Goal: Entertainment & Leisure: Consume media (video, audio)

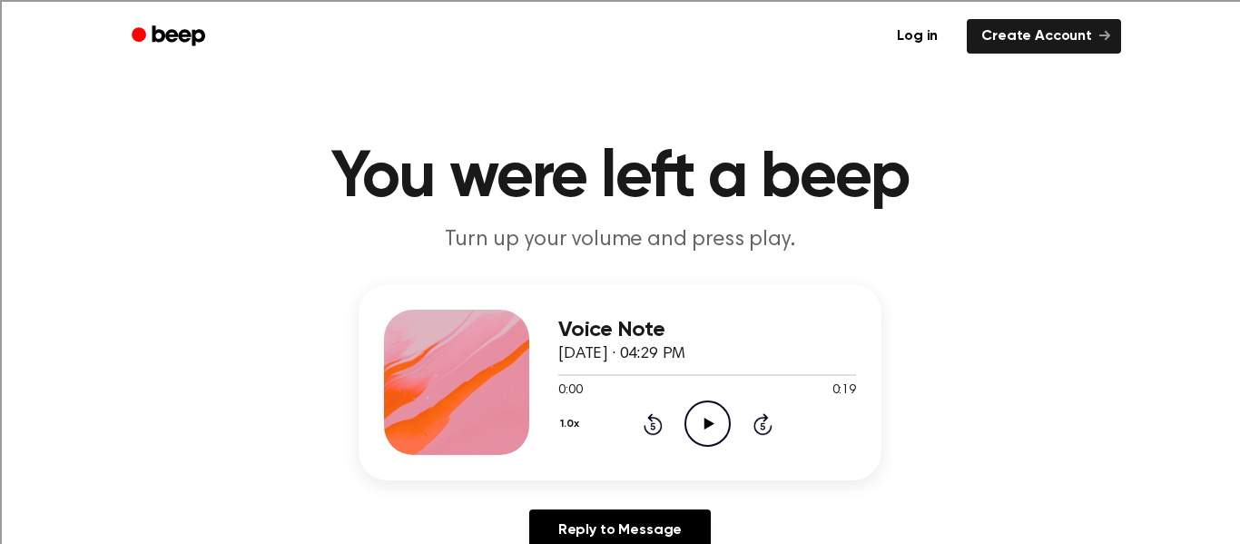
click at [705, 436] on icon "Play Audio" at bounding box center [708, 423] width 46 height 46
click at [653, 427] on icon at bounding box center [652, 425] width 5 height 7
click at [654, 423] on icon at bounding box center [652, 425] width 5 height 7
click at [647, 421] on icon "Rewind 5 seconds" at bounding box center [653, 424] width 20 height 24
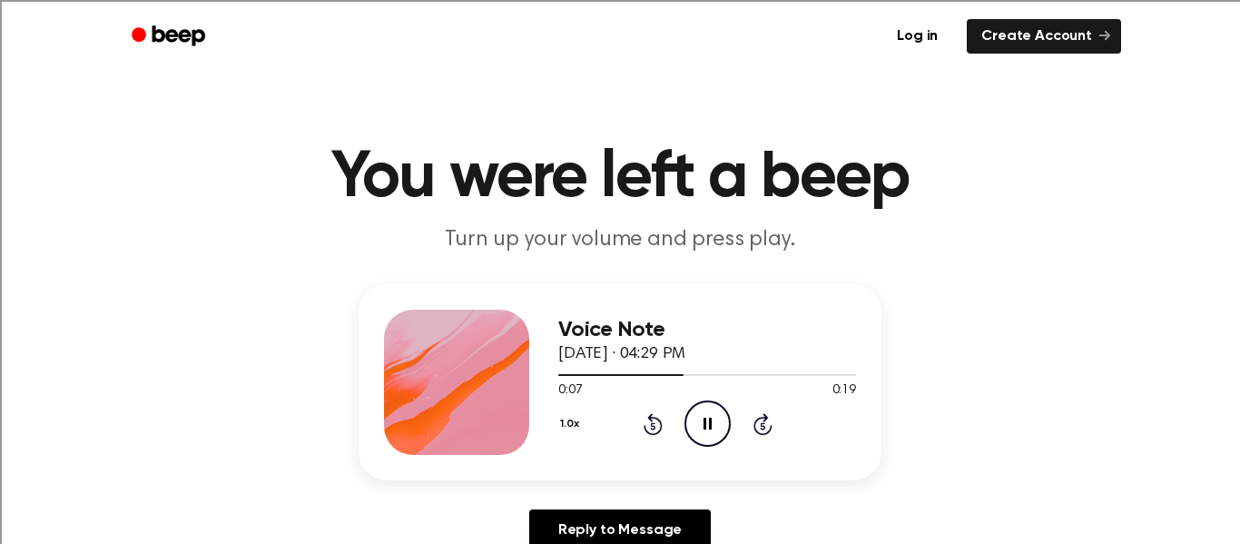
click at [583, 423] on button "1.0x" at bounding box center [571, 424] width 27 height 31
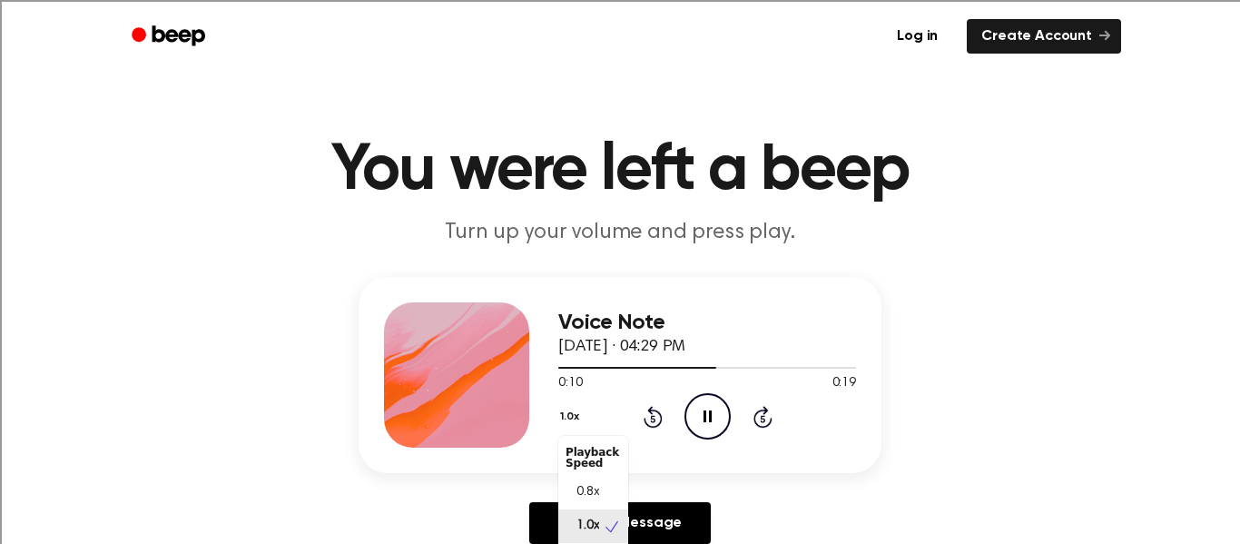
scroll to position [8, 0]
click at [569, 409] on button "1.0x" at bounding box center [571, 416] width 27 height 31
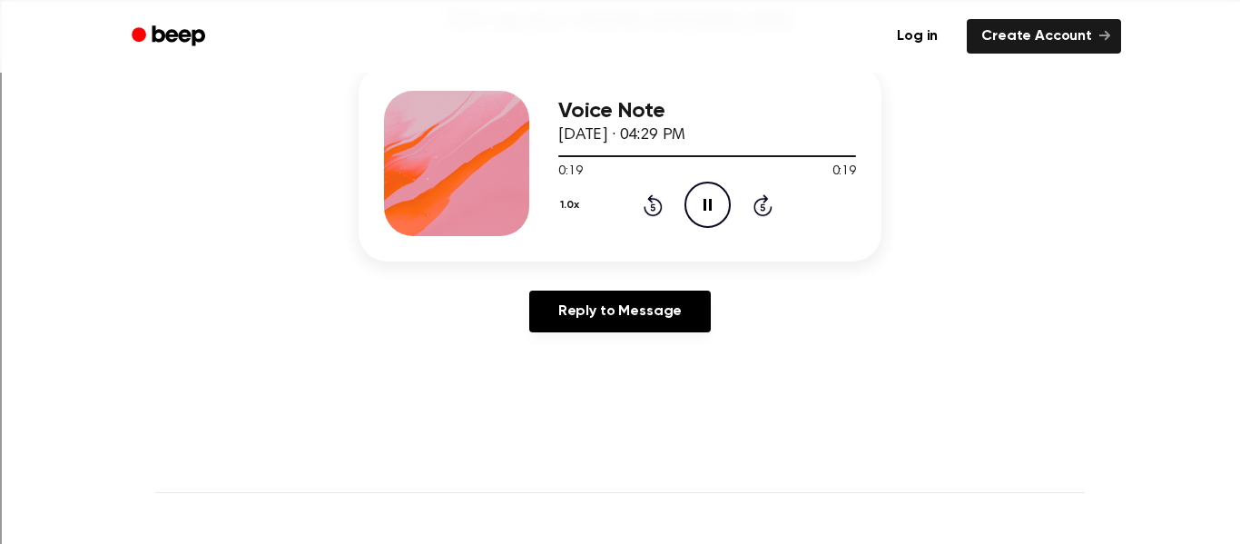
scroll to position [209, 0]
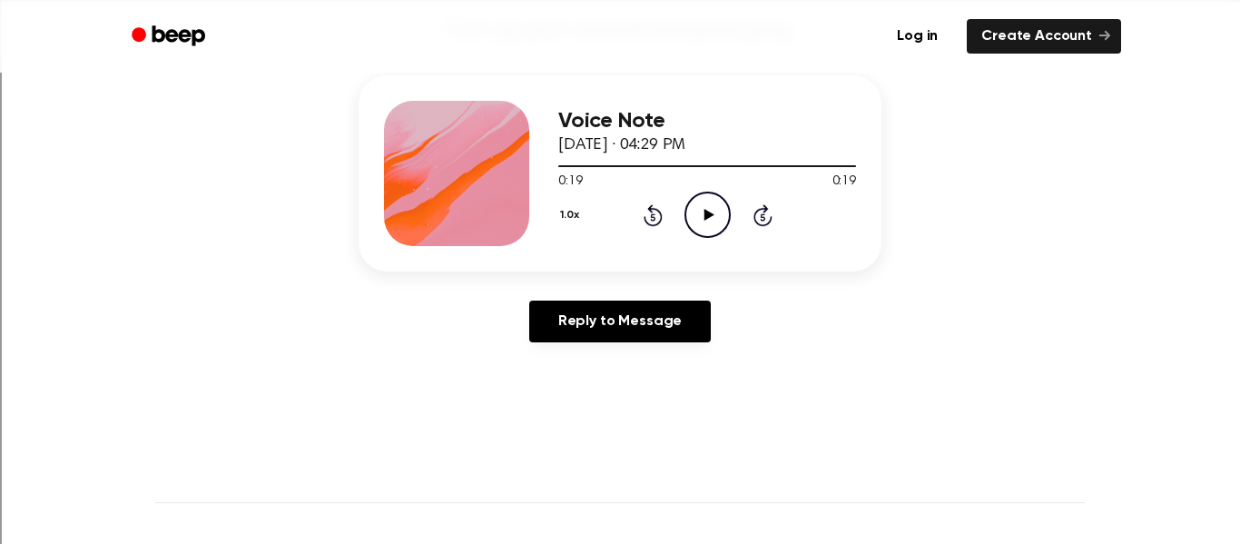
click at [582, 219] on button "1.0x" at bounding box center [571, 215] width 27 height 31
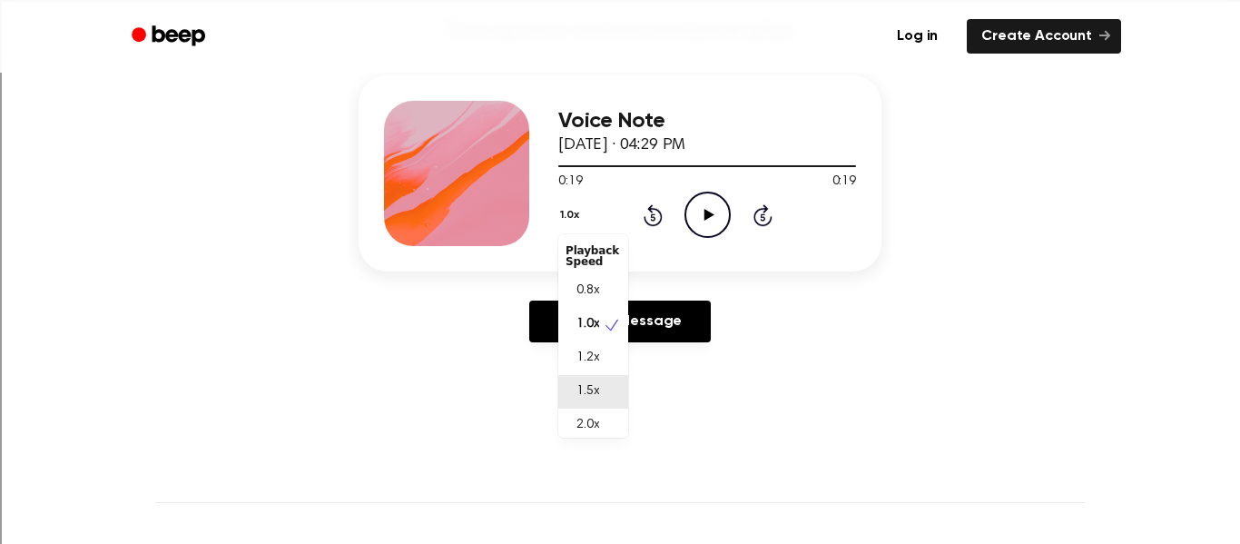
scroll to position [8, 0]
click at [574, 411] on div "2.0x" at bounding box center [583, 417] width 34 height 19
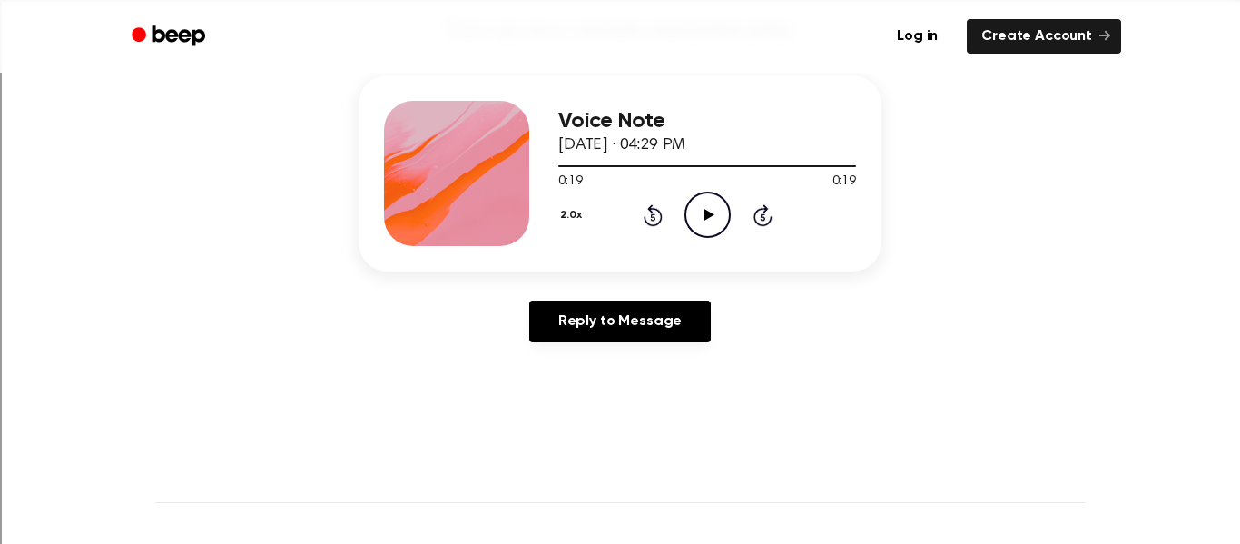
click at [708, 229] on icon "Play Audio" at bounding box center [708, 215] width 46 height 46
click at [567, 220] on button "2.0x" at bounding box center [573, 215] width 30 height 31
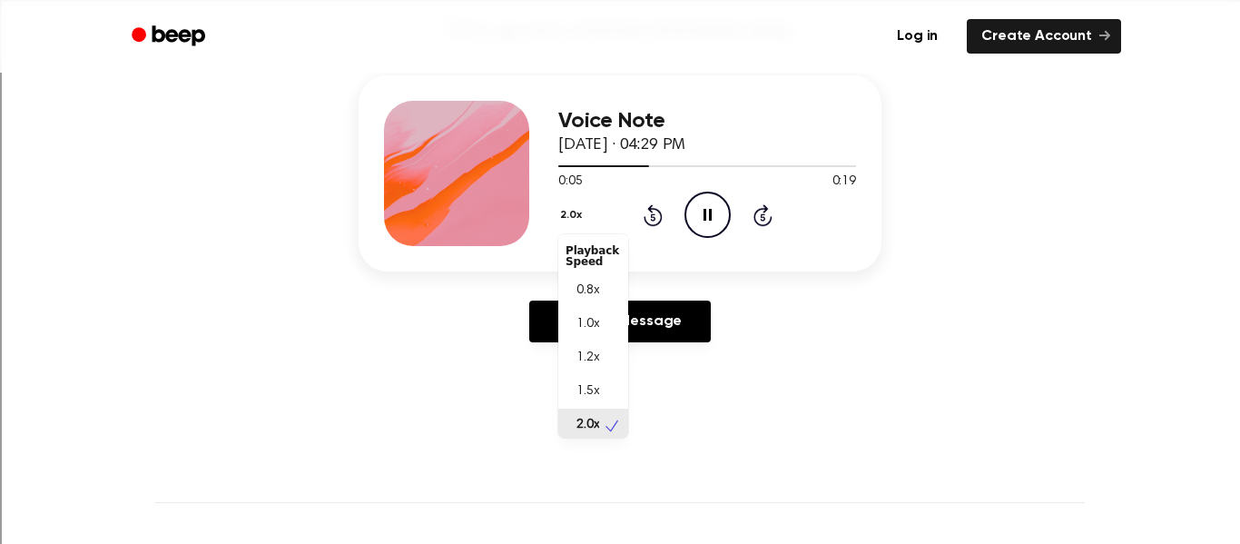
scroll to position [5, 0]
click at [602, 333] on div "1.0x" at bounding box center [593, 320] width 70 height 34
